Goal: Transaction & Acquisition: Purchase product/service

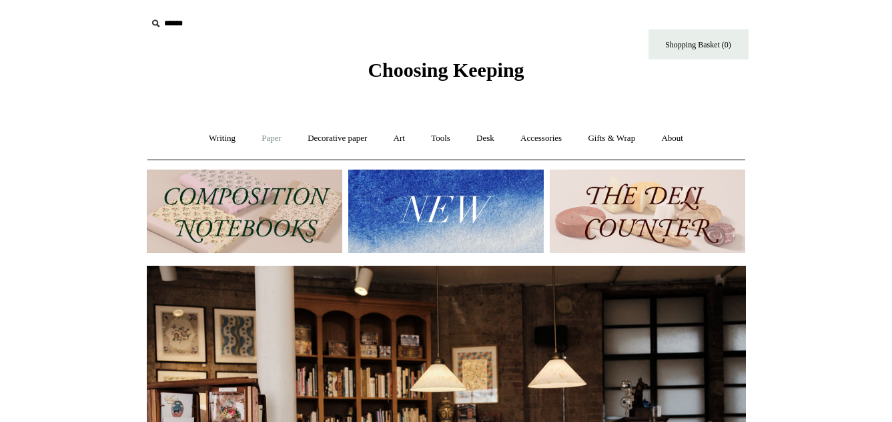
click at [261, 131] on link "Paper +" at bounding box center [271, 138] width 44 height 35
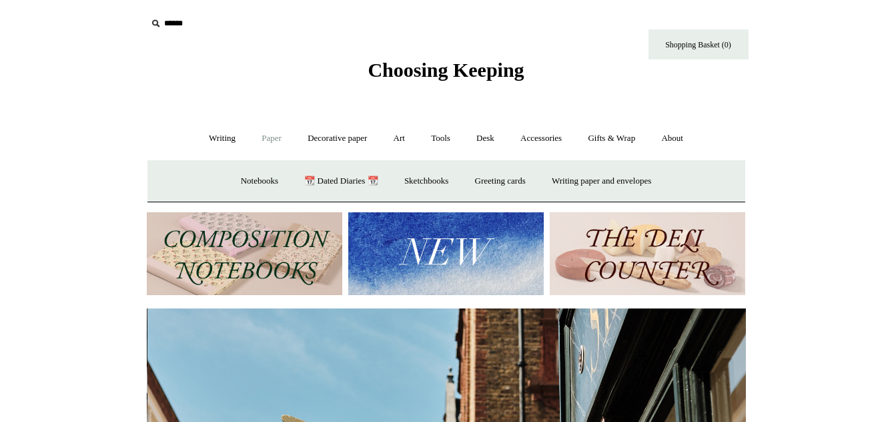
scroll to position [0, 599]
click at [601, 179] on link "Writing paper and envelopes +" at bounding box center [601, 180] width 123 height 35
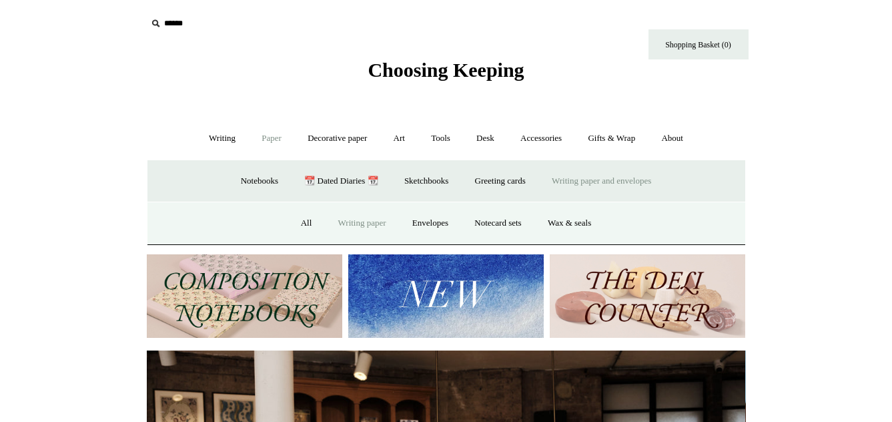
scroll to position [0, 0]
drag, startPoint x: 297, startPoint y: 221, endPoint x: 342, endPoint y: 221, distance: 45.4
click at [296, 221] on link "All" at bounding box center [306, 222] width 35 height 35
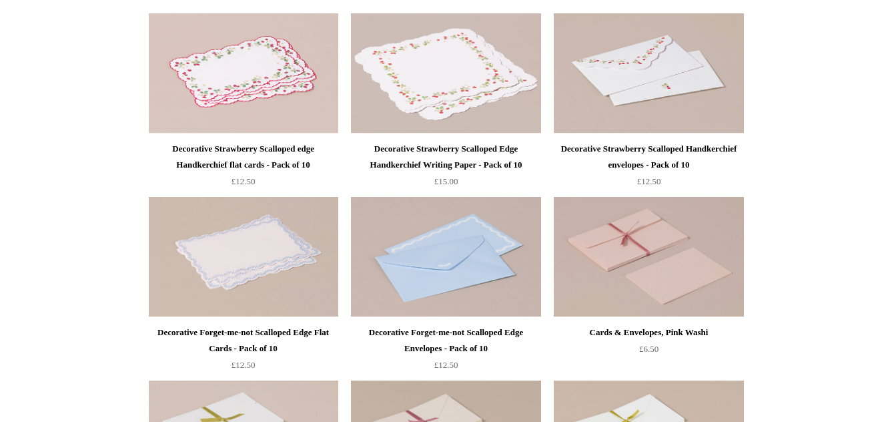
scroll to position [748, 0]
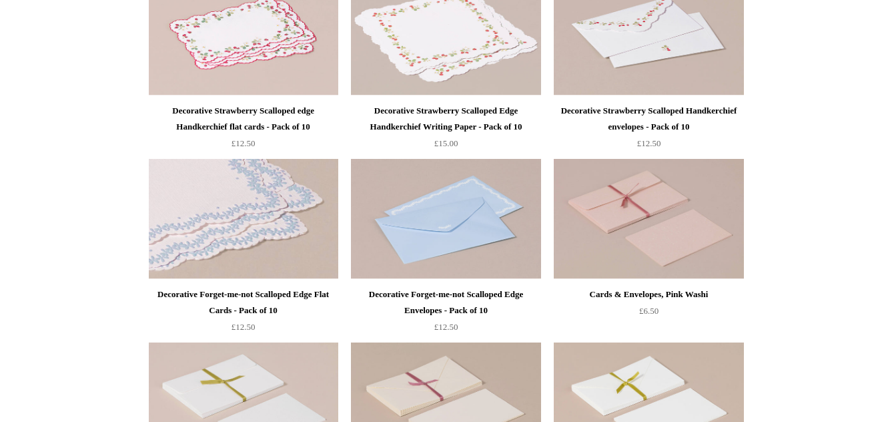
click at [249, 247] on img at bounding box center [243, 219] width 189 height 120
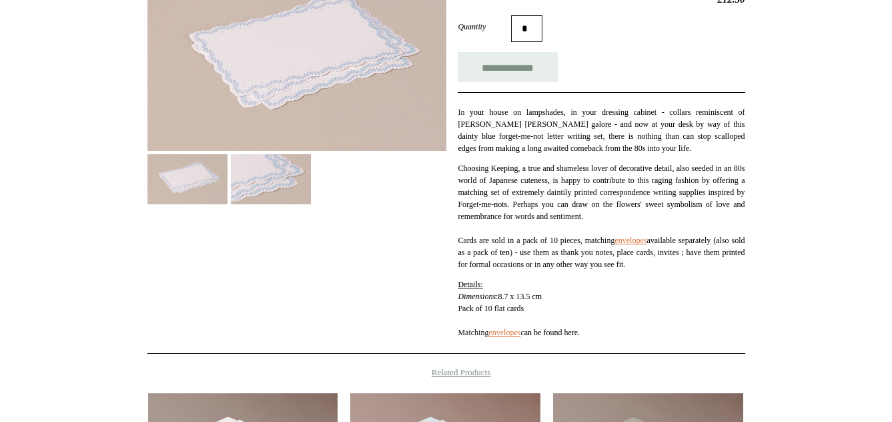
scroll to position [135, 0]
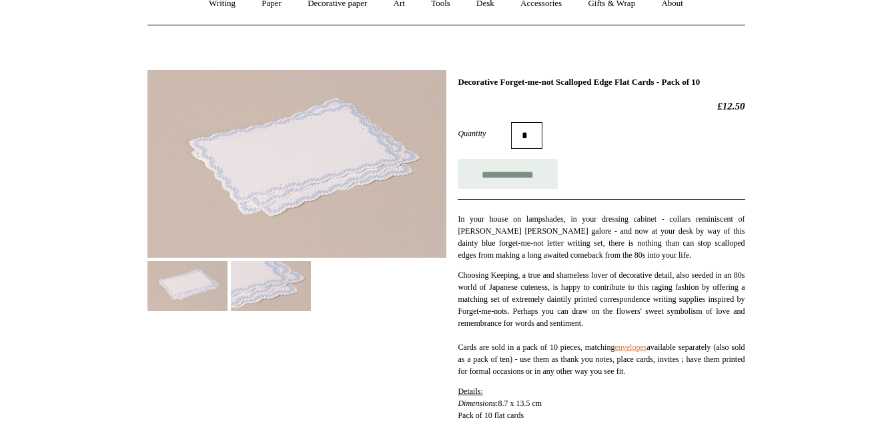
click at [296, 278] on img at bounding box center [271, 286] width 80 height 50
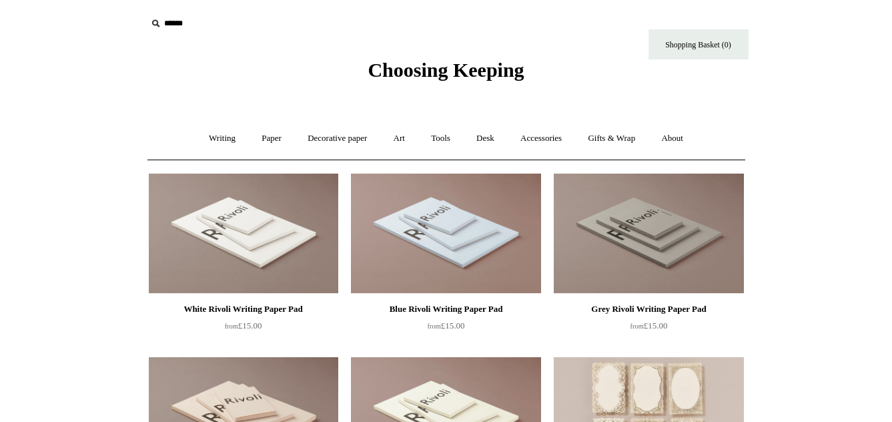
scroll to position [748, 0]
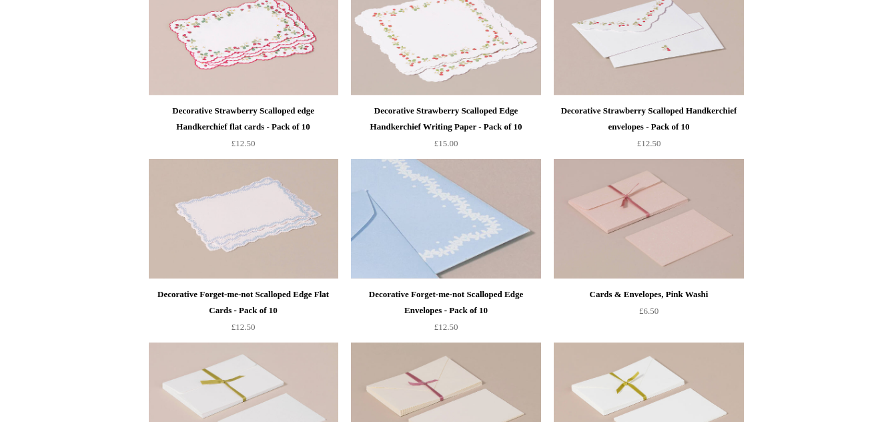
click at [457, 217] on img at bounding box center [445, 219] width 189 height 120
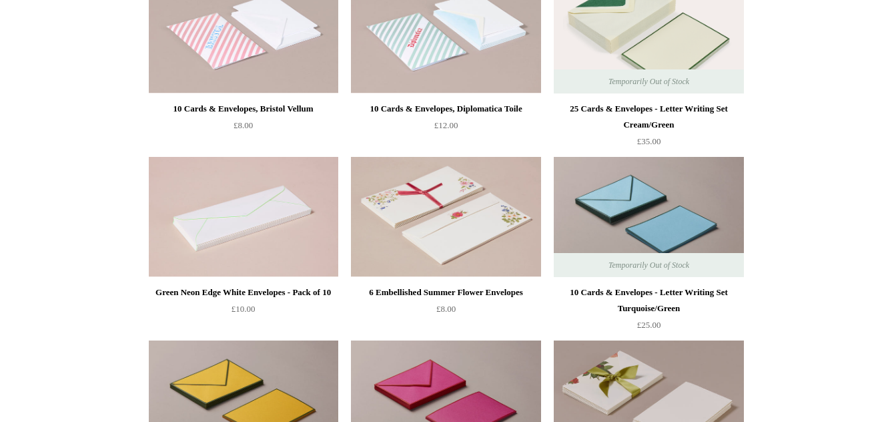
scroll to position [1361, 0]
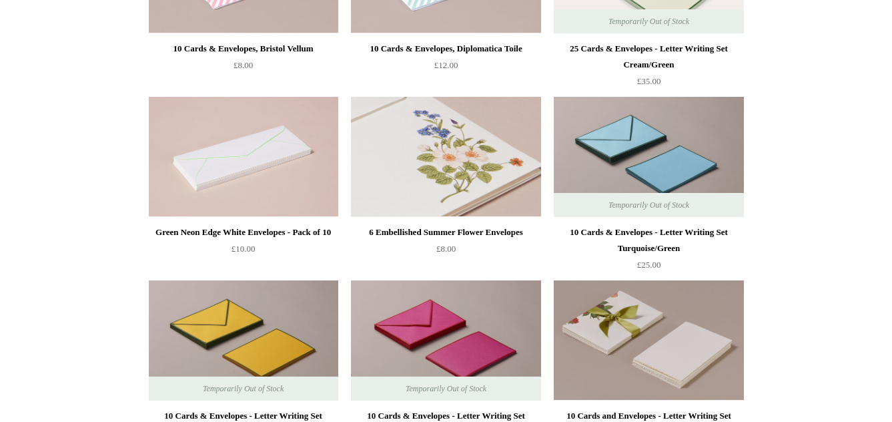
click at [512, 173] on img at bounding box center [445, 157] width 189 height 120
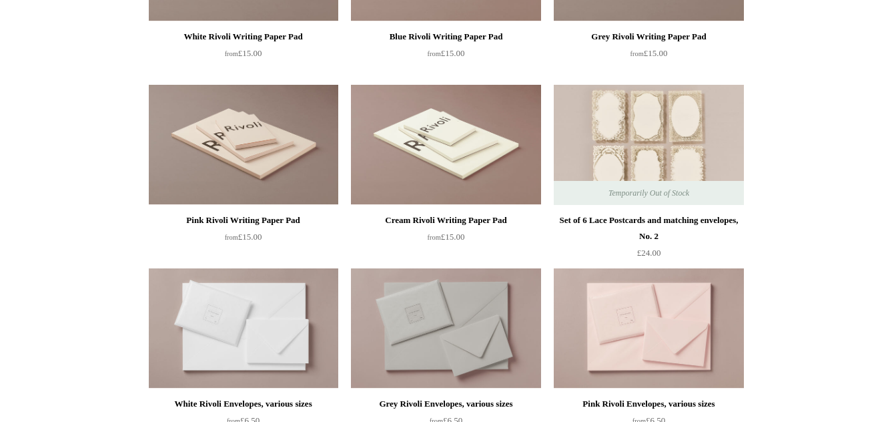
scroll to position [0, 0]
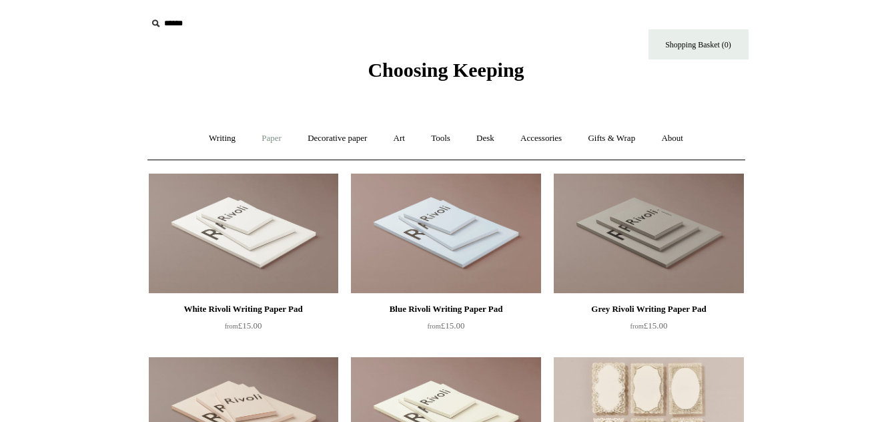
click at [259, 136] on link "Paper +" at bounding box center [271, 138] width 44 height 35
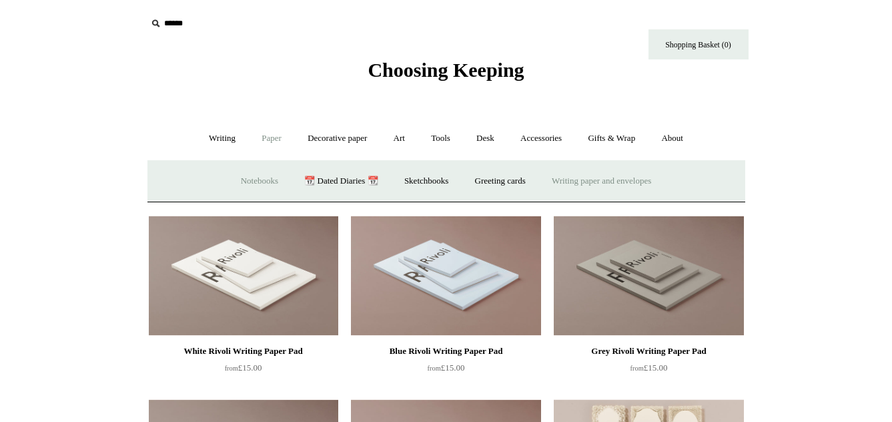
click at [249, 175] on link "Notebooks +" at bounding box center [259, 180] width 61 height 35
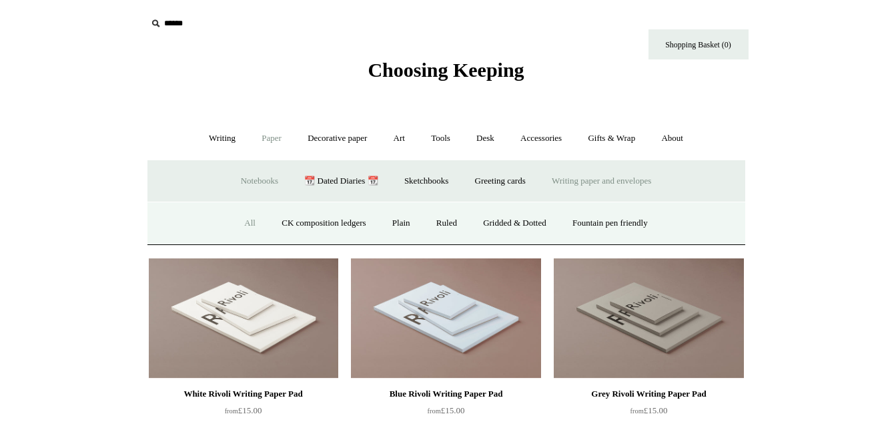
click at [235, 221] on link "All" at bounding box center [249, 222] width 35 height 35
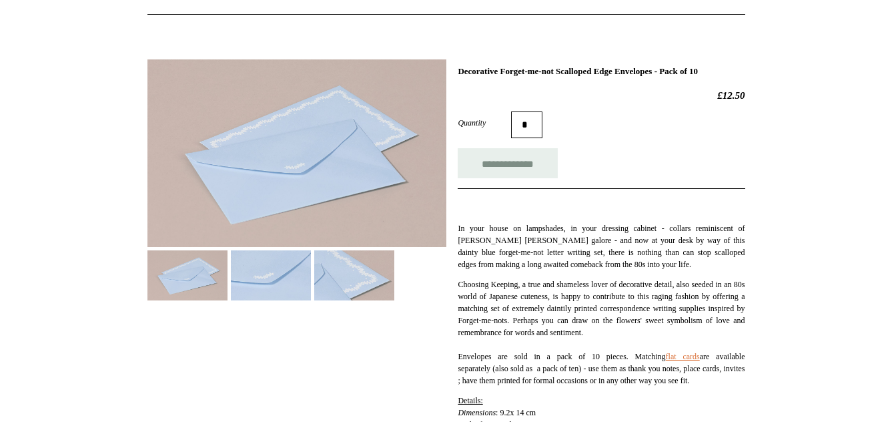
scroll to position [136, 0]
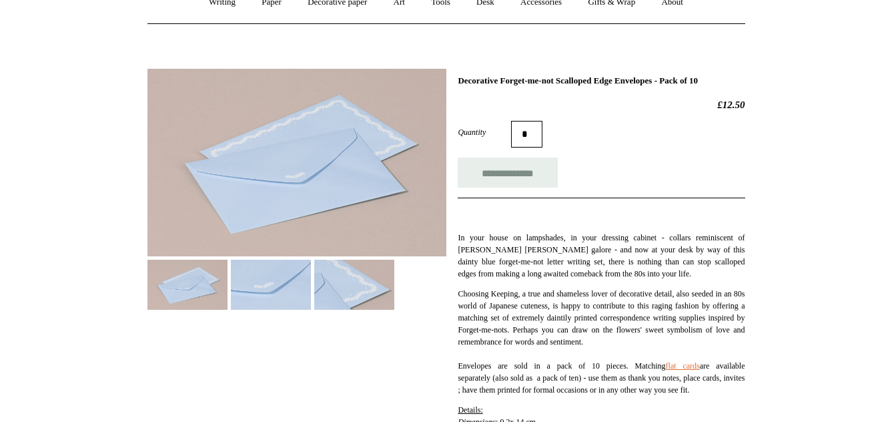
click at [363, 297] on img at bounding box center [354, 284] width 80 height 50
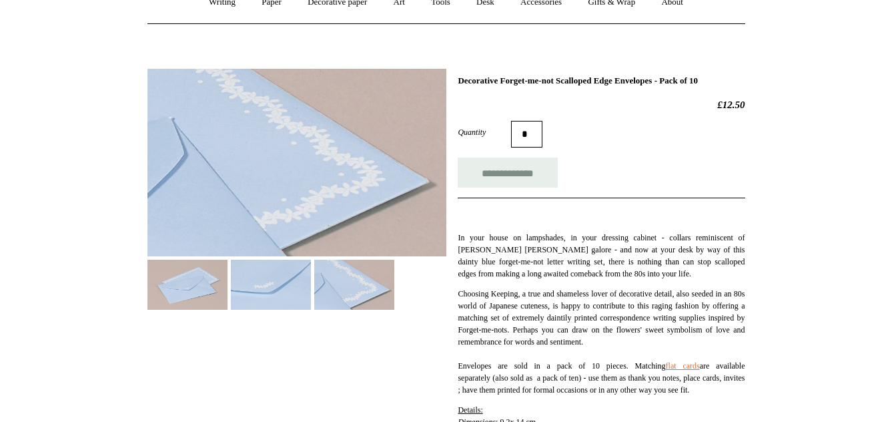
click at [270, 283] on img at bounding box center [271, 284] width 80 height 50
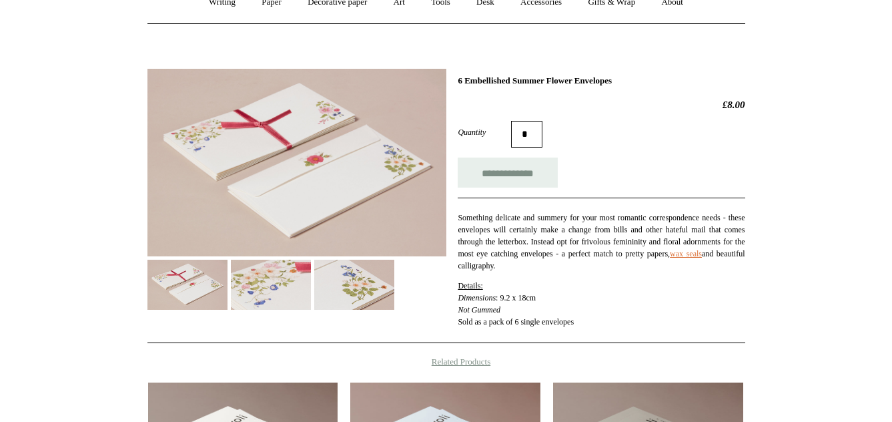
scroll to position [136, 0]
click at [364, 293] on img at bounding box center [354, 284] width 80 height 50
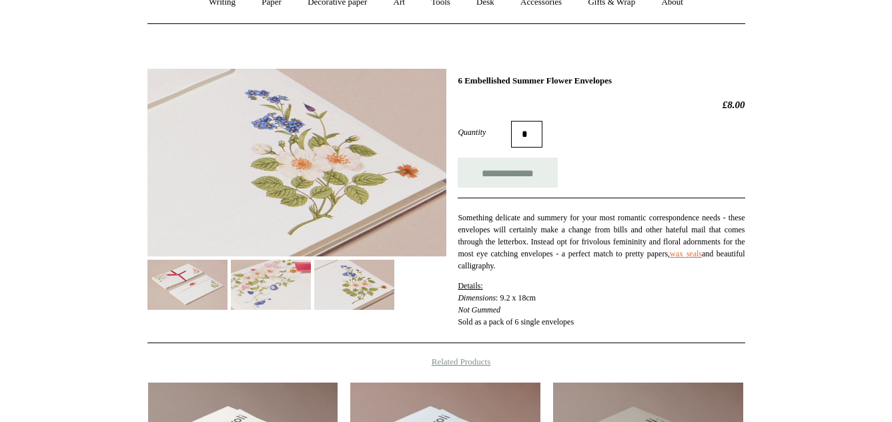
click at [297, 287] on img at bounding box center [271, 284] width 80 height 50
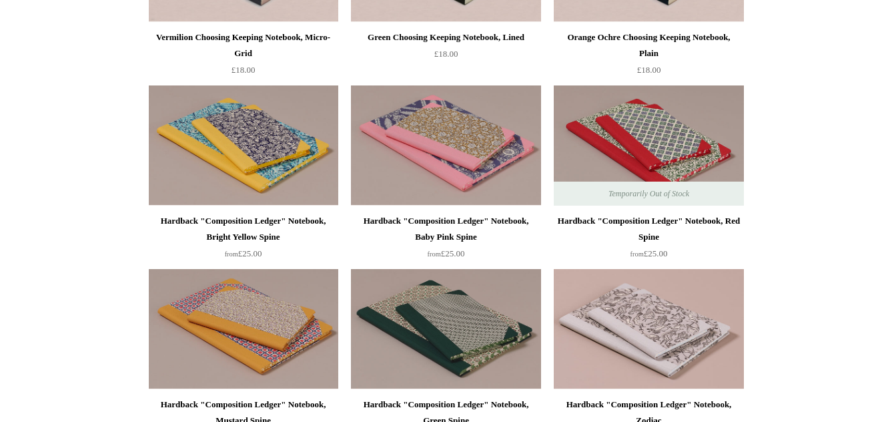
scroll to position [272, 0]
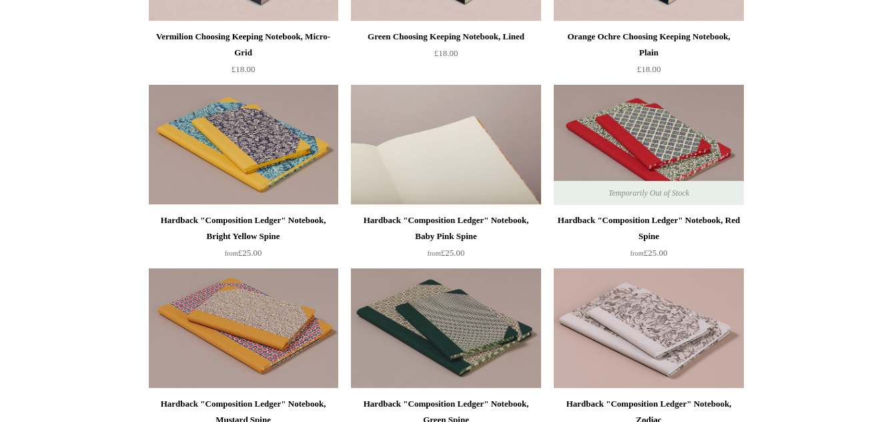
click at [460, 158] on img at bounding box center [445, 145] width 189 height 120
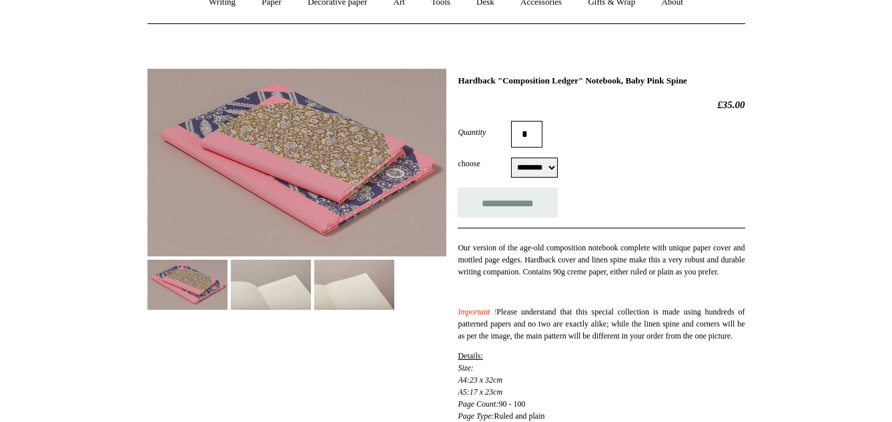
scroll to position [136, 0]
click at [511, 157] on select "******** ******** ******** ********" at bounding box center [534, 167] width 47 height 20
select select "********"
click option "********" at bounding box center [0, 0] width 0 height 0
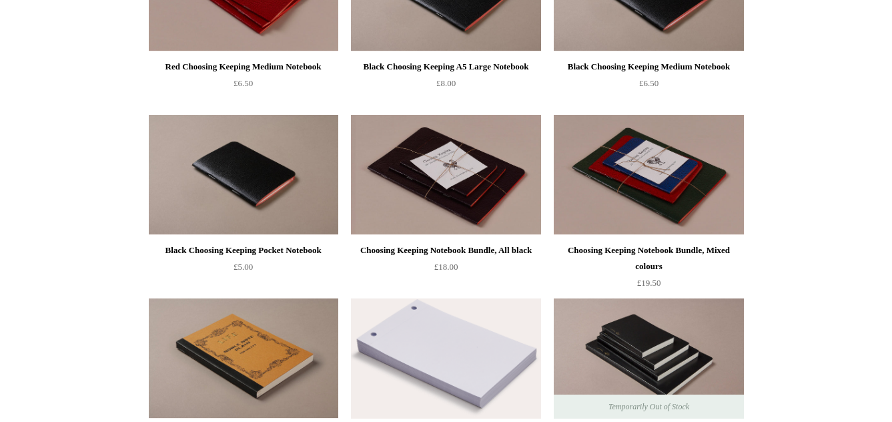
scroll to position [2858, 0]
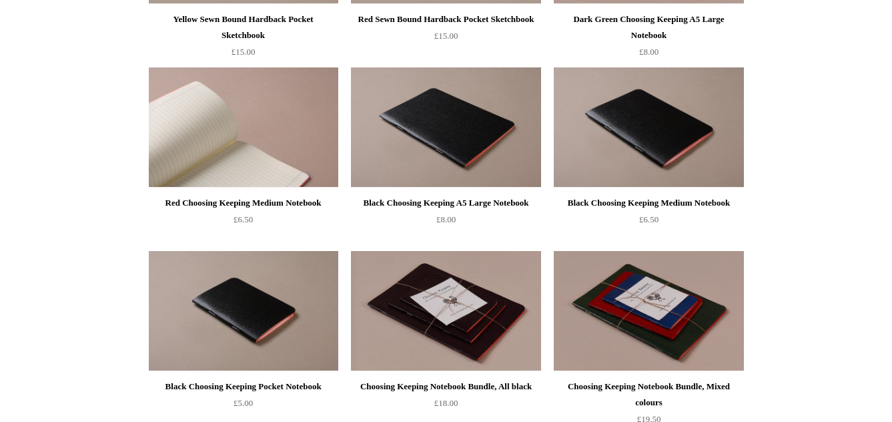
click at [255, 153] on img at bounding box center [243, 127] width 189 height 120
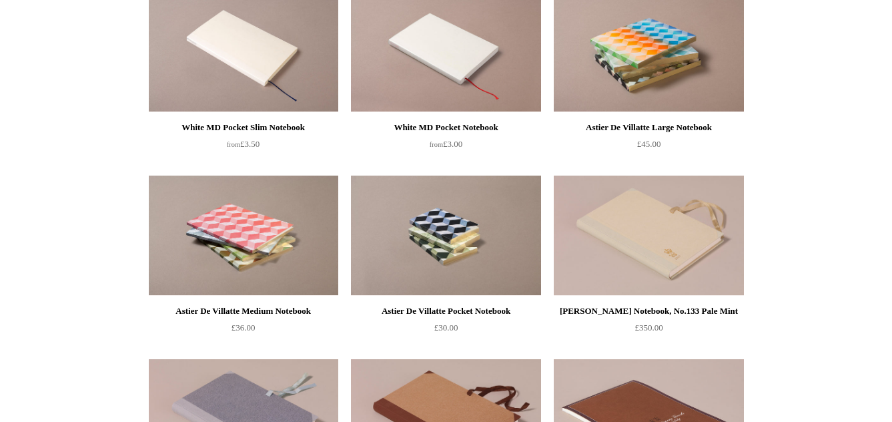
scroll to position [4218, 0]
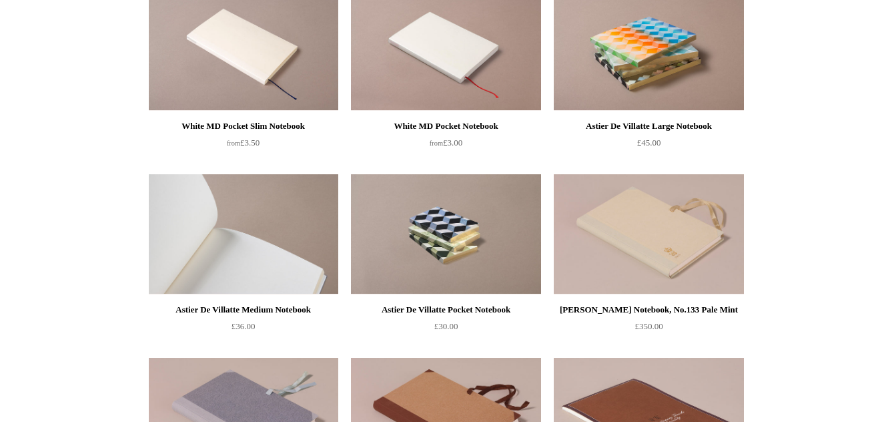
click at [213, 264] on img at bounding box center [243, 234] width 189 height 120
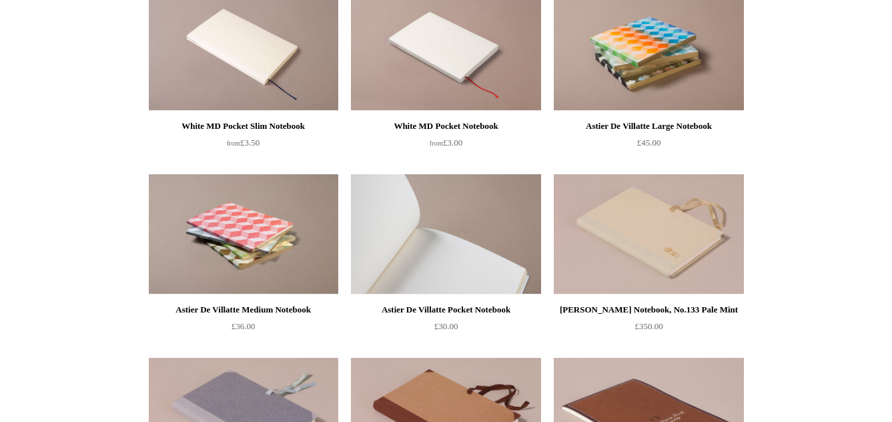
click at [454, 231] on img at bounding box center [445, 234] width 189 height 120
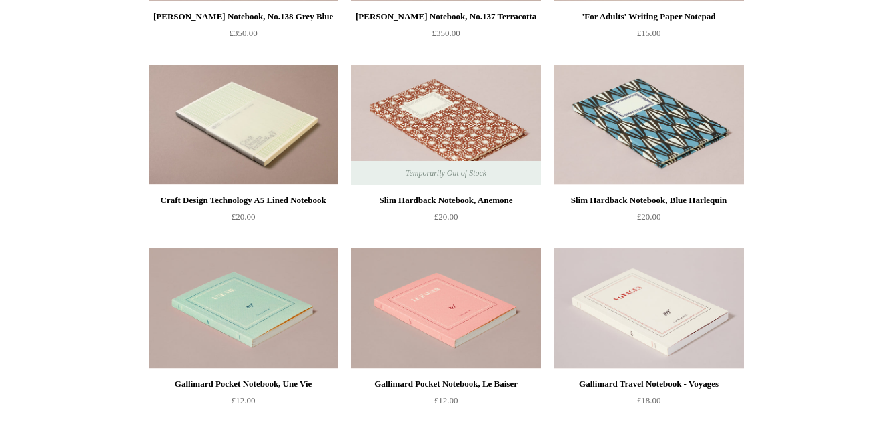
scroll to position [4831, 0]
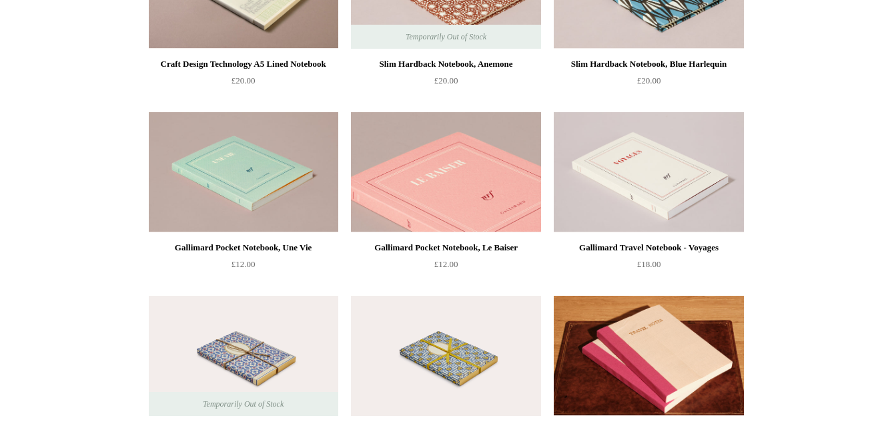
drag, startPoint x: 446, startPoint y: 195, endPoint x: 468, endPoint y: 191, distance: 23.0
click at [446, 194] on img at bounding box center [445, 172] width 189 height 120
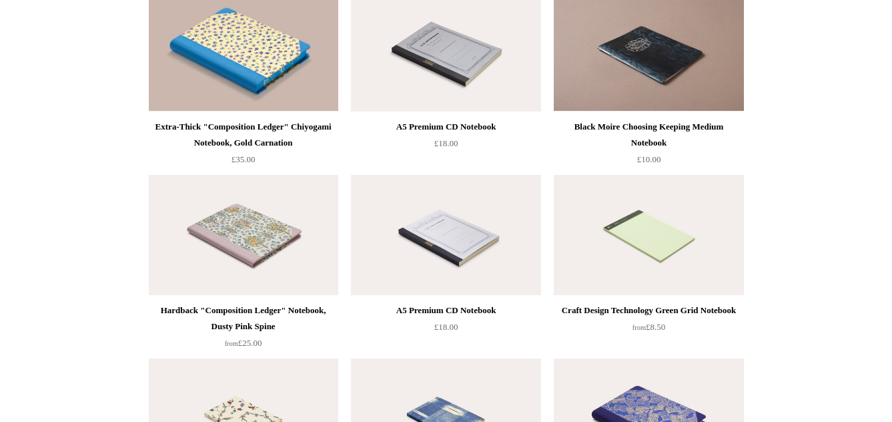
scroll to position [5647, 0]
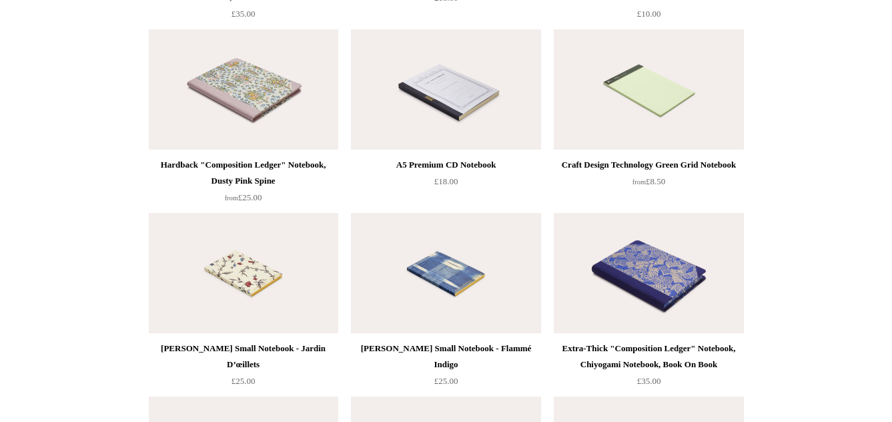
drag, startPoint x: 235, startPoint y: 100, endPoint x: 253, endPoint y: 99, distance: 18.0
click at [237, 100] on img at bounding box center [243, 89] width 189 height 120
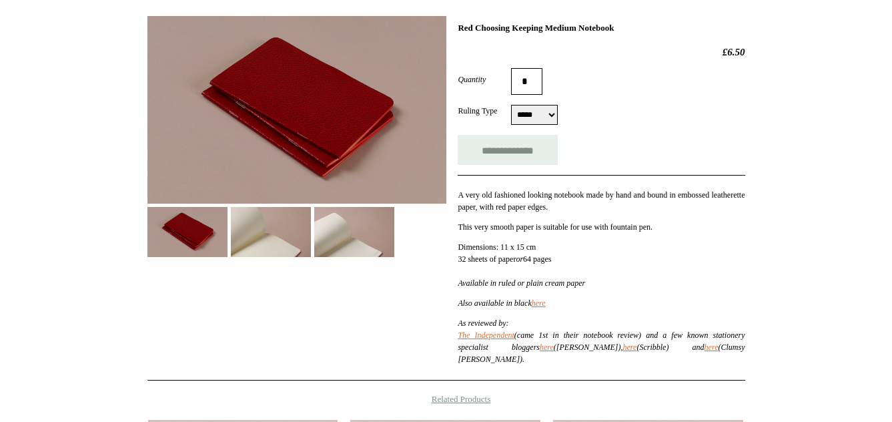
scroll to position [204, 0]
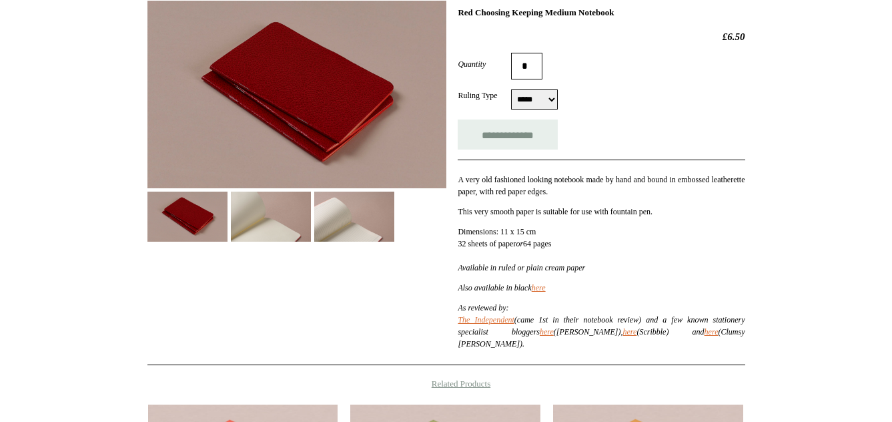
click at [344, 224] on img at bounding box center [354, 216] width 80 height 50
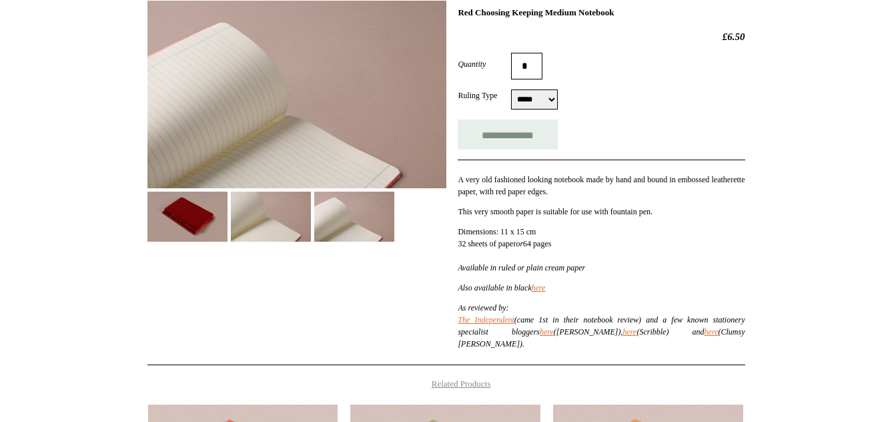
click at [271, 219] on img at bounding box center [271, 216] width 80 height 50
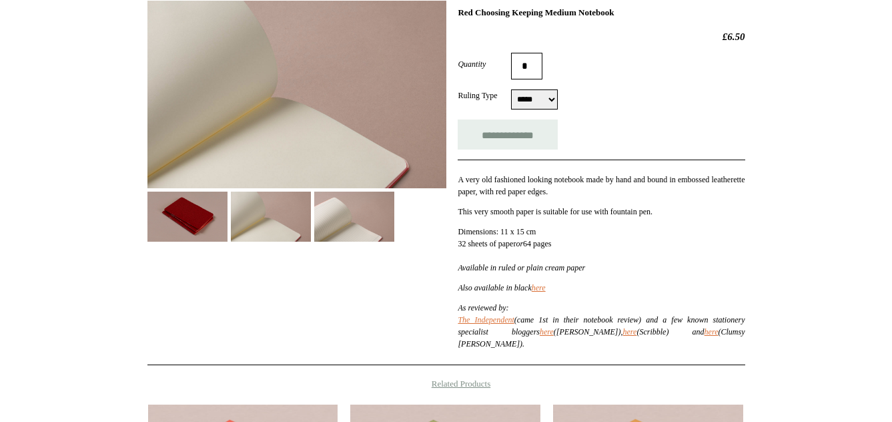
click at [162, 229] on img at bounding box center [187, 216] width 80 height 50
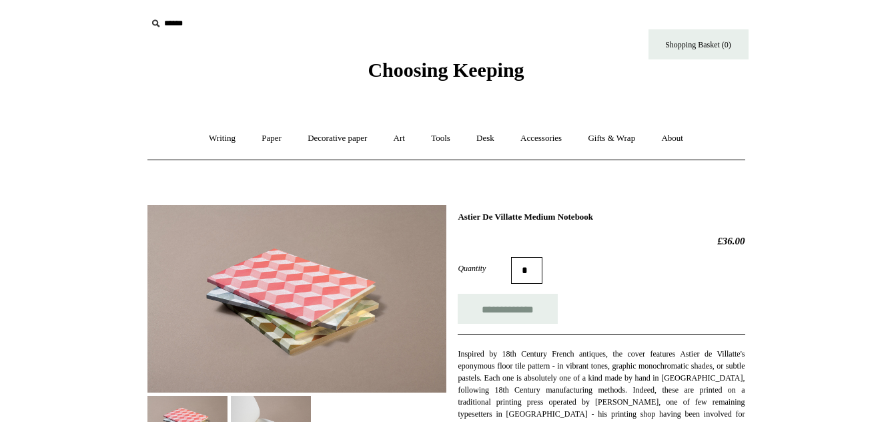
scroll to position [136, 0]
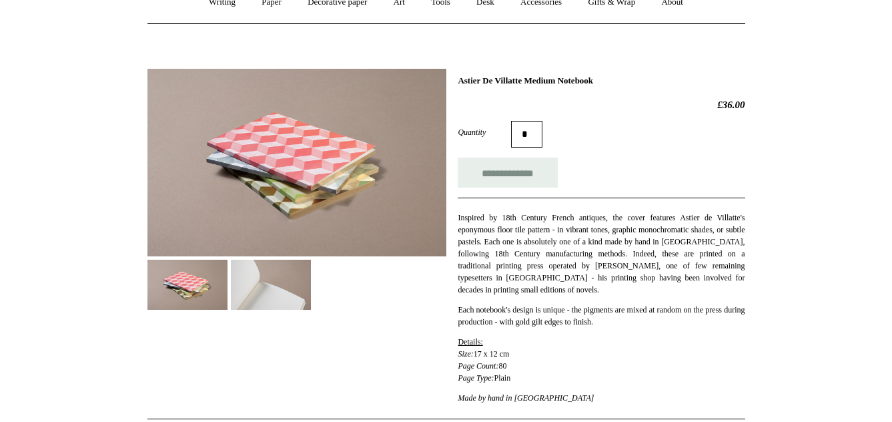
click at [265, 294] on img at bounding box center [271, 284] width 80 height 50
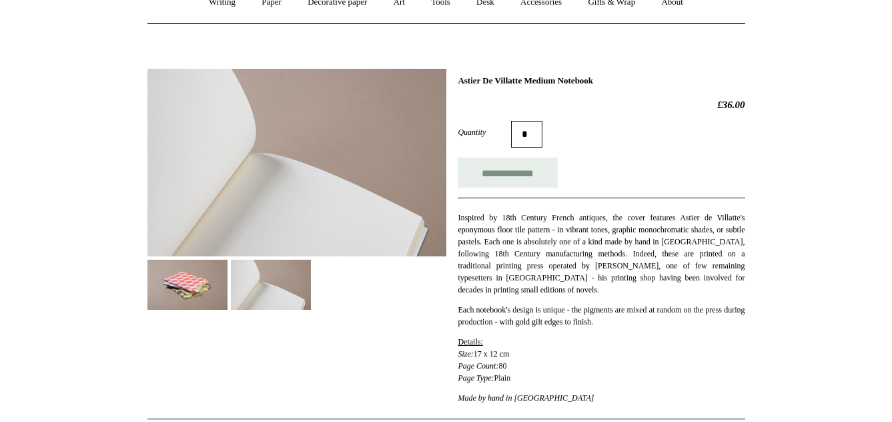
click at [201, 287] on img at bounding box center [187, 284] width 80 height 50
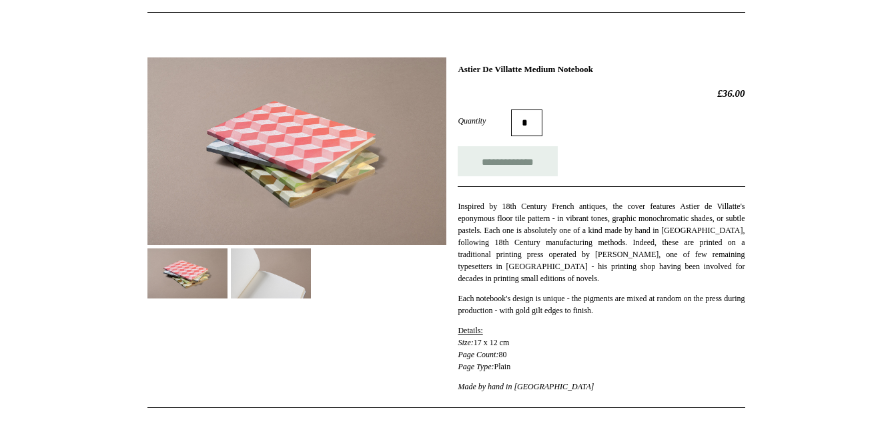
scroll to position [68, 0]
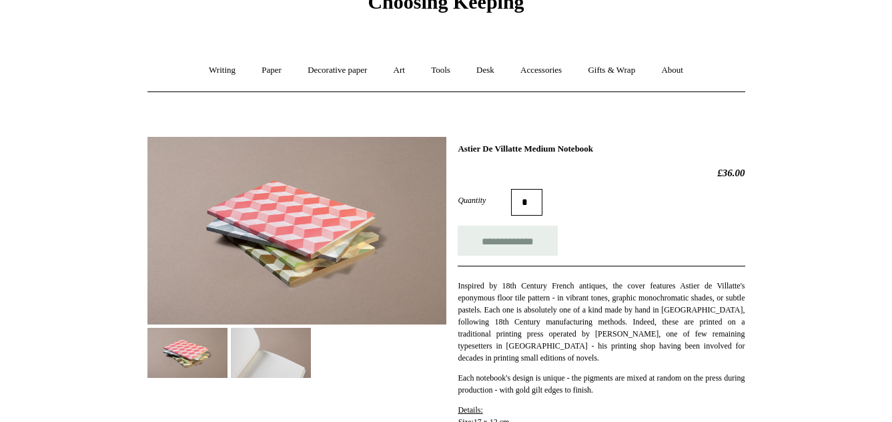
click at [185, 346] on img at bounding box center [187, 353] width 80 height 50
click at [287, 359] on img at bounding box center [271, 353] width 80 height 50
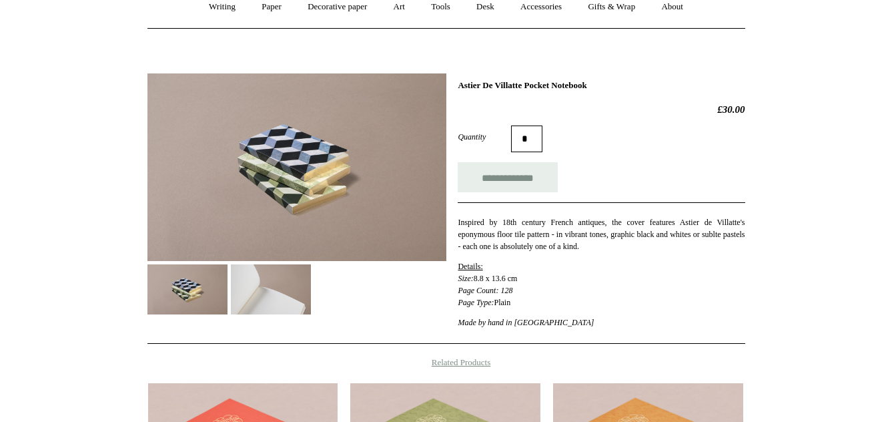
scroll to position [136, 0]
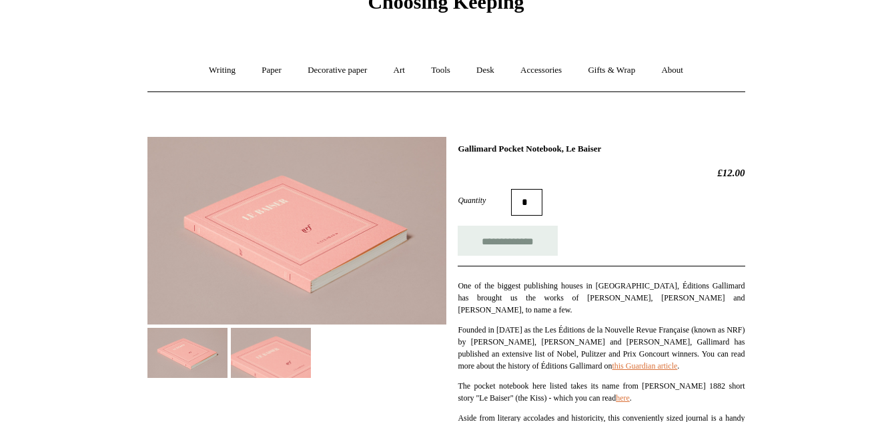
scroll to position [136, 0]
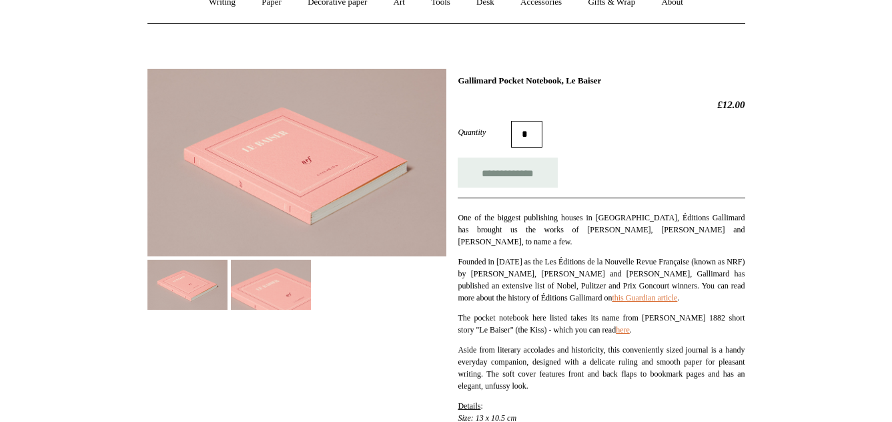
click at [277, 295] on img at bounding box center [271, 284] width 80 height 50
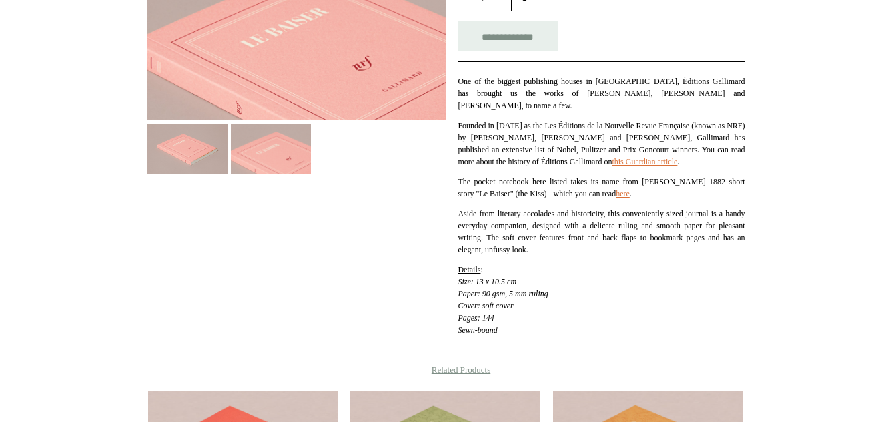
scroll to position [68, 0]
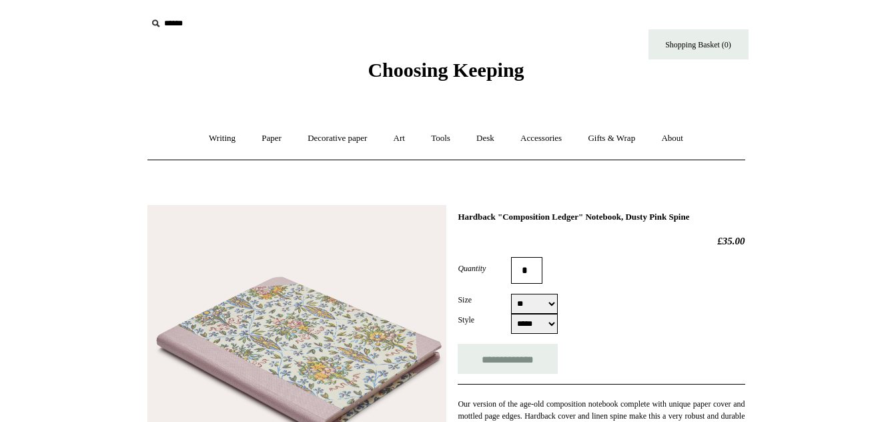
select select "**"
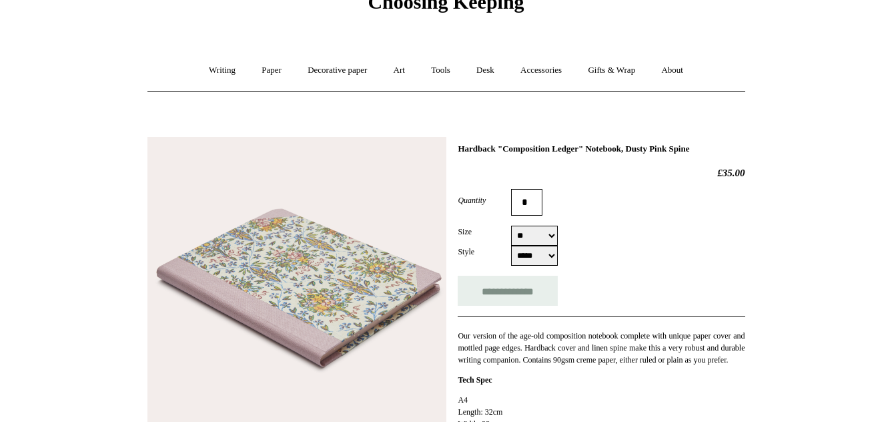
scroll to position [68, 0]
click at [511, 245] on select "***** *****" at bounding box center [534, 255] width 47 height 20
select select "*****"
click option "*****" at bounding box center [0, 0] width 0 height 0
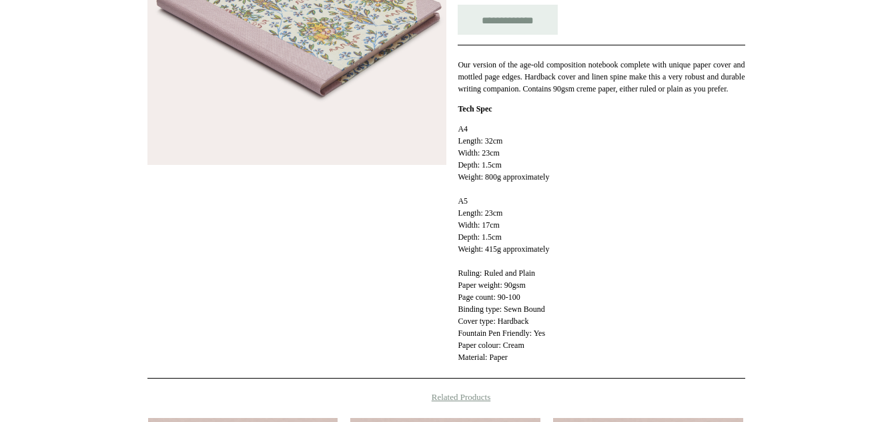
scroll to position [340, 0]
